Goal: Information Seeking & Learning: Learn about a topic

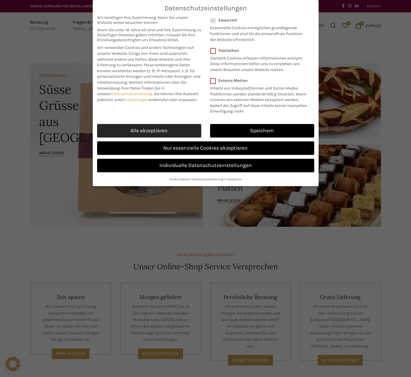
click at [183, 134] on link "Alle akzeptieren" at bounding box center [149, 131] width 104 height 14
checkbox input "true"
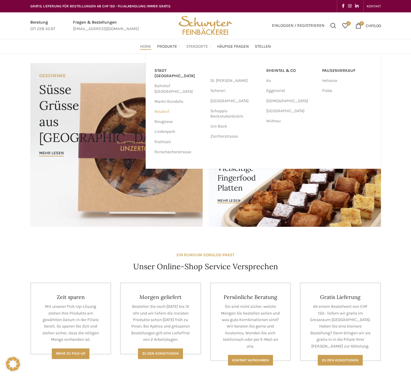
click at [162, 107] on link "Neudorf" at bounding box center [180, 112] width 50 height 10
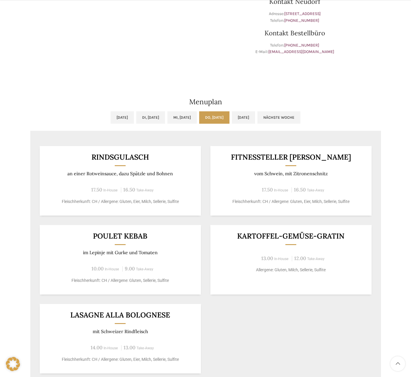
scroll to position [206, 0]
click at [255, 115] on link "Fr, 15.08.2025" at bounding box center [243, 117] width 23 height 12
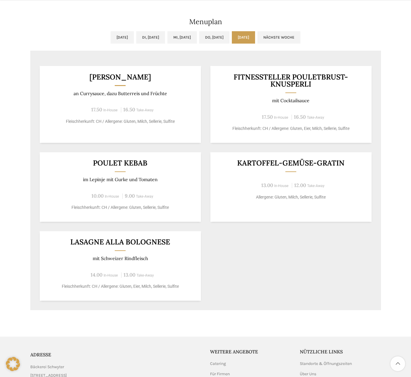
scroll to position [294, 0]
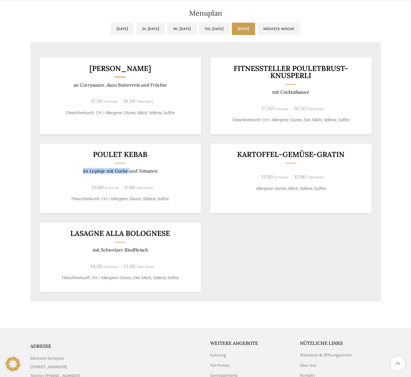
drag, startPoint x: 68, startPoint y: 164, endPoint x: 130, endPoint y: 174, distance: 62.9
click at [130, 174] on div "Poulet Kebab im Lepinje mit Gurke und Tomaten 10.00 In-House 9.00 Take-Away Fle…" at bounding box center [120, 178] width 161 height 69
click at [241, 280] on div "Riz Casimir an Currysauce, dazu Butterreis und Früchte 17.50 In-House 16.50 Tak…" at bounding box center [205, 174] width 351 height 253
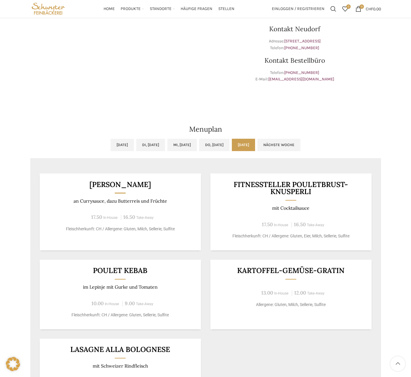
scroll to position [118, 0]
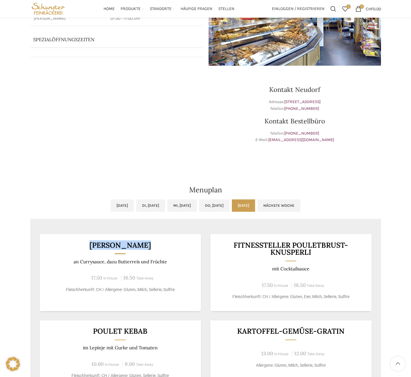
drag, startPoint x: 98, startPoint y: 244, endPoint x: 150, endPoint y: 249, distance: 52.3
click at [150, 249] on div "Riz Casimir an Currysauce, dazu Butterreis und Früchte 17.50 In-House 16.50 Tak…" at bounding box center [120, 272] width 161 height 77
drag, startPoint x: 150, startPoint y: 249, endPoint x: 205, endPoint y: 184, distance: 85.4
click at [205, 184] on div "Menuplan" at bounding box center [205, 180] width 357 height 34
drag, startPoint x: 106, startPoint y: 215, endPoint x: 105, endPoint y: 218, distance: 3.2
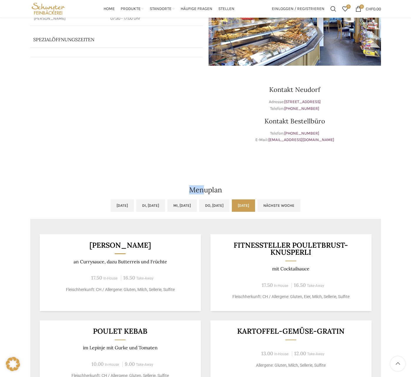
click at [105, 218] on ul "Mo, 11.08.2025 Di, 12.08.2025 Mi, 13.08.2025 Do, 14.08.2025 Fr, 15.08.2025 Näch…" at bounding box center [205, 208] width 351 height 19
click at [301, 209] on link "Nächste Woche" at bounding box center [279, 205] width 43 height 12
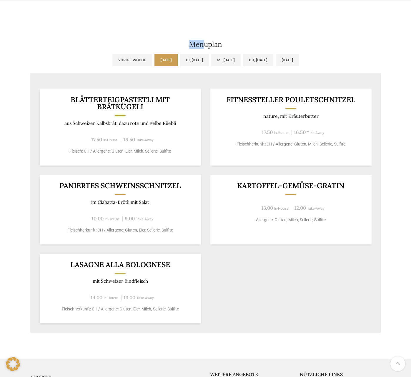
scroll to position [265, 0]
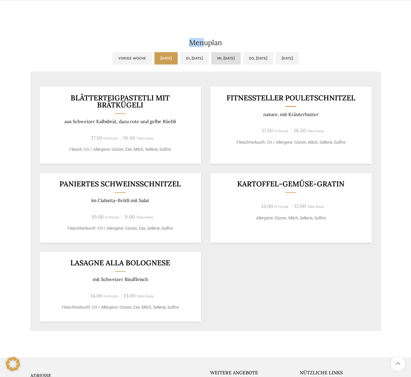
click at [214, 58] on link "Mi, 20.08.2025" at bounding box center [225, 58] width 29 height 12
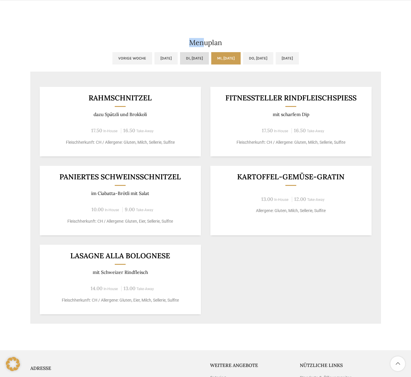
click at [187, 63] on link "Di, 19.08.2025" at bounding box center [194, 58] width 29 height 12
